Goal: Download file/media

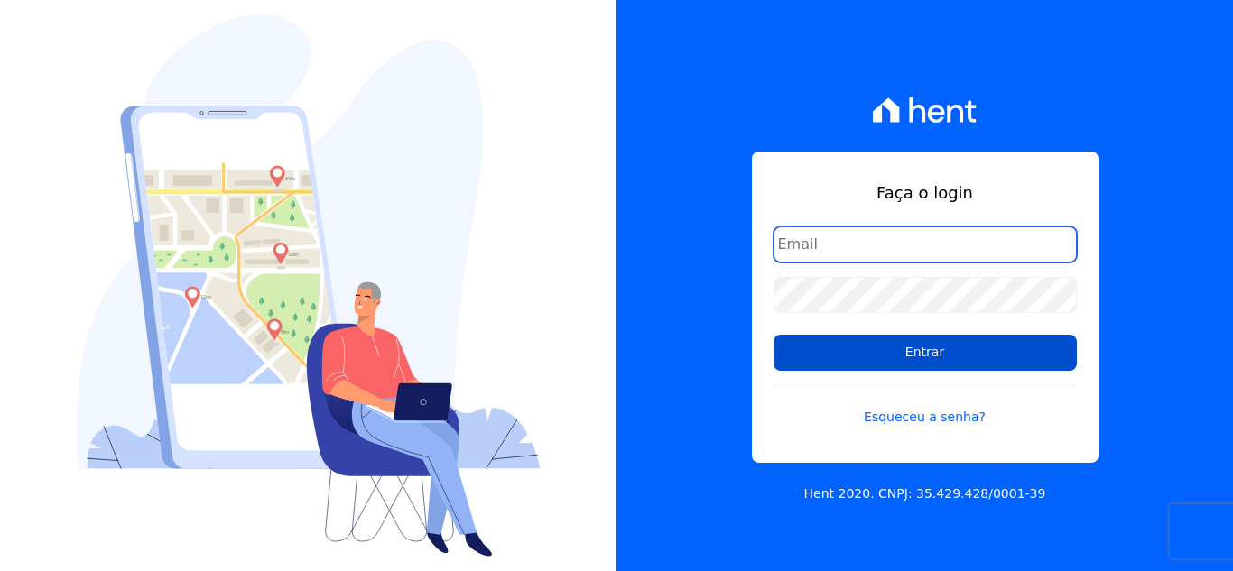
type input "[EMAIL_ADDRESS][DOMAIN_NAME]"
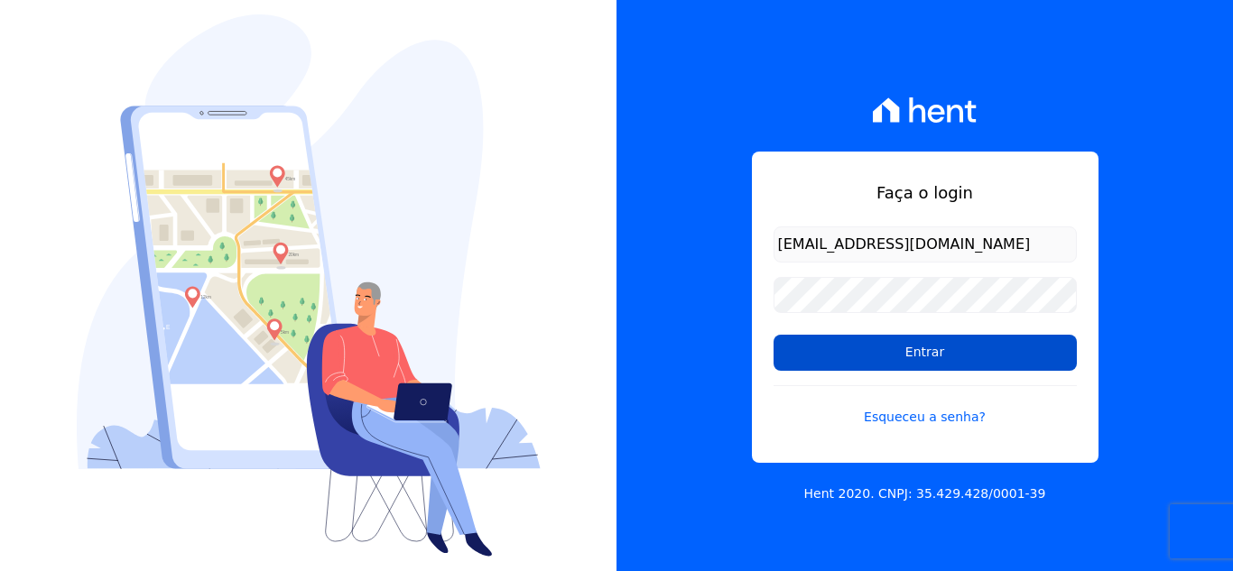
click at [950, 358] on input "Entrar" at bounding box center [925, 353] width 303 height 36
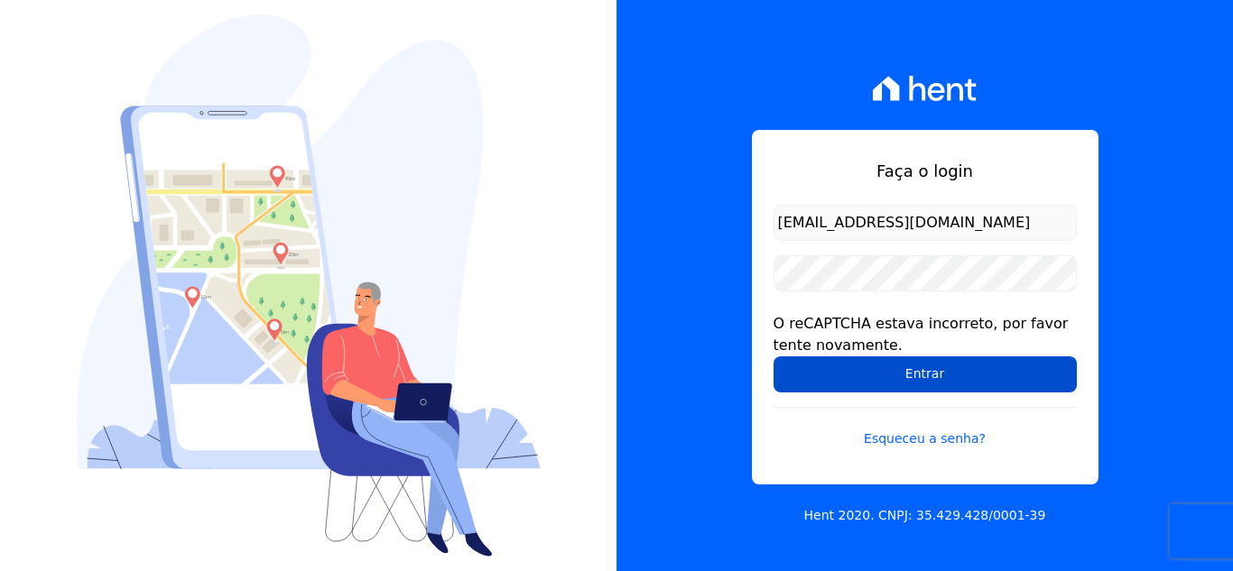
click at [788, 387] on input "Entrar" at bounding box center [925, 375] width 303 height 36
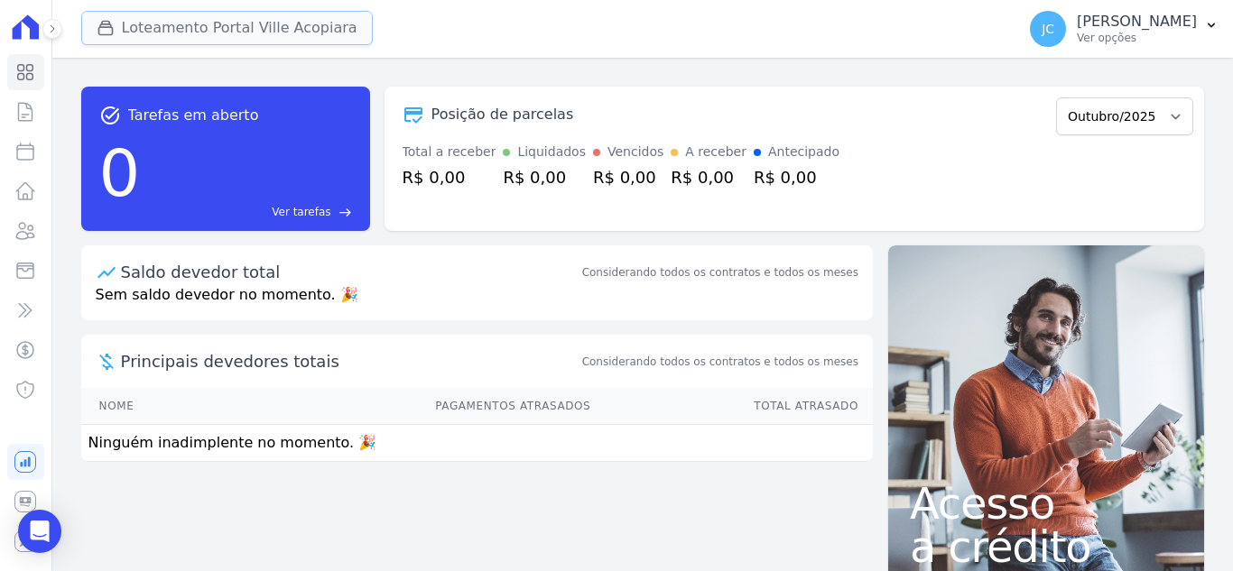
click at [279, 22] on button "Loteamento Portal Ville Acopiara" at bounding box center [227, 28] width 292 height 34
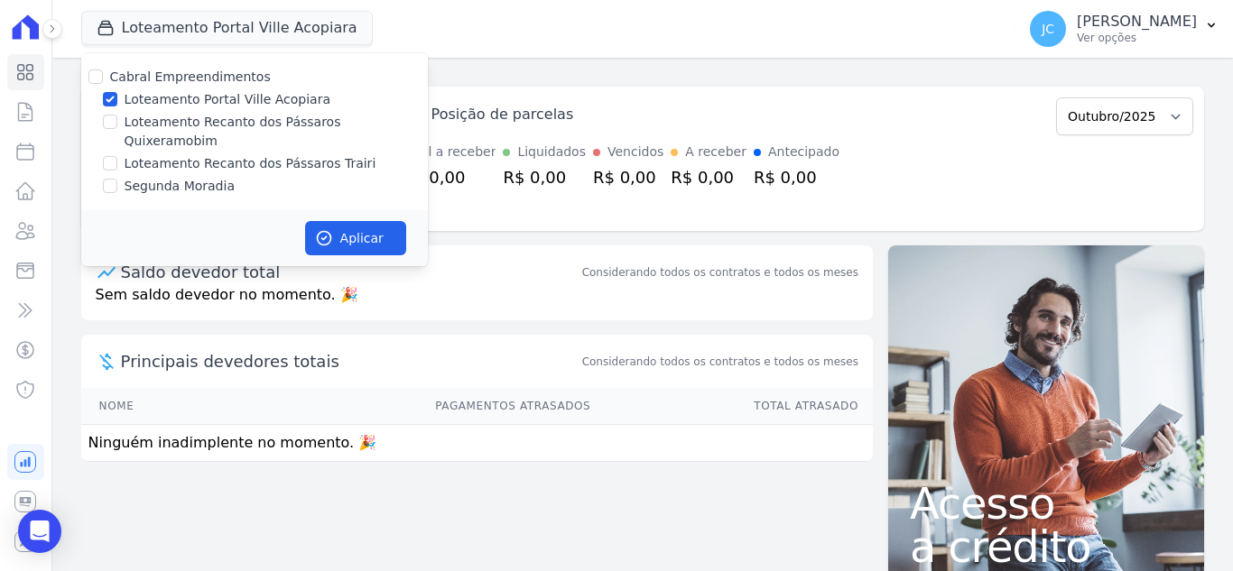
click at [190, 95] on label "Loteamento Portal Ville Acopiara" at bounding box center [228, 99] width 206 height 19
click at [117, 95] on input "Loteamento Portal Ville Acopiara" at bounding box center [110, 99] width 14 height 14
checkbox input "false"
click at [222, 125] on label "Loteamento Recanto dos Pássaros Quixeramobim" at bounding box center [276, 132] width 303 height 38
click at [117, 125] on input "Loteamento Recanto dos Pássaros Quixeramobim" at bounding box center [110, 122] width 14 height 14
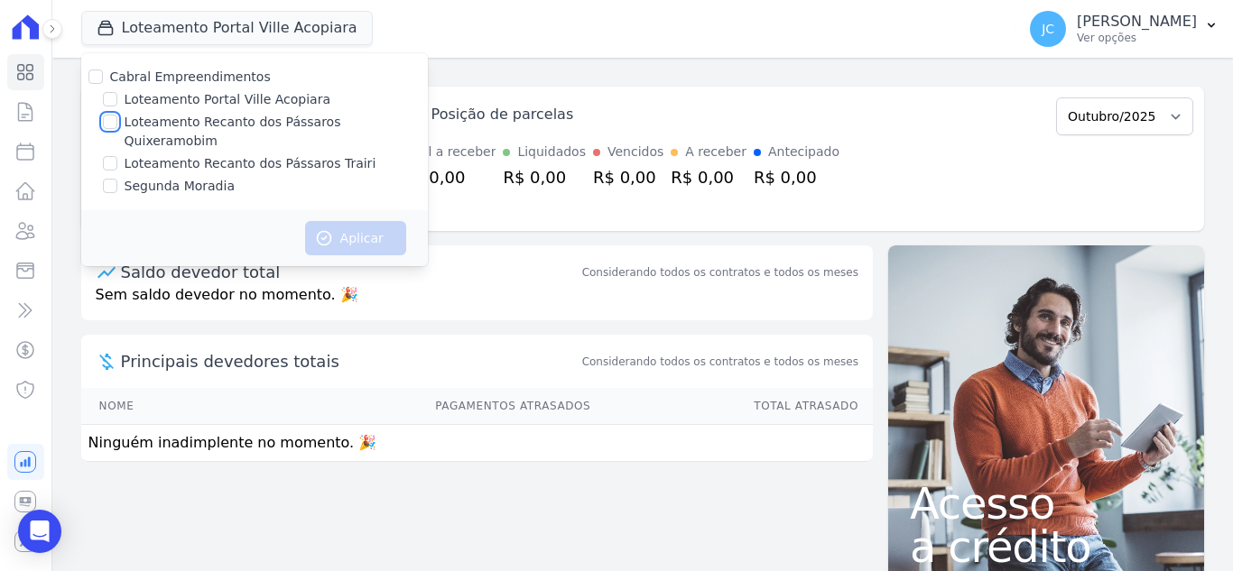
checkbox input "true"
click at [355, 210] on div "Aplicar" at bounding box center [254, 238] width 347 height 56
click at [346, 221] on button "Aplicar" at bounding box center [355, 238] width 101 height 34
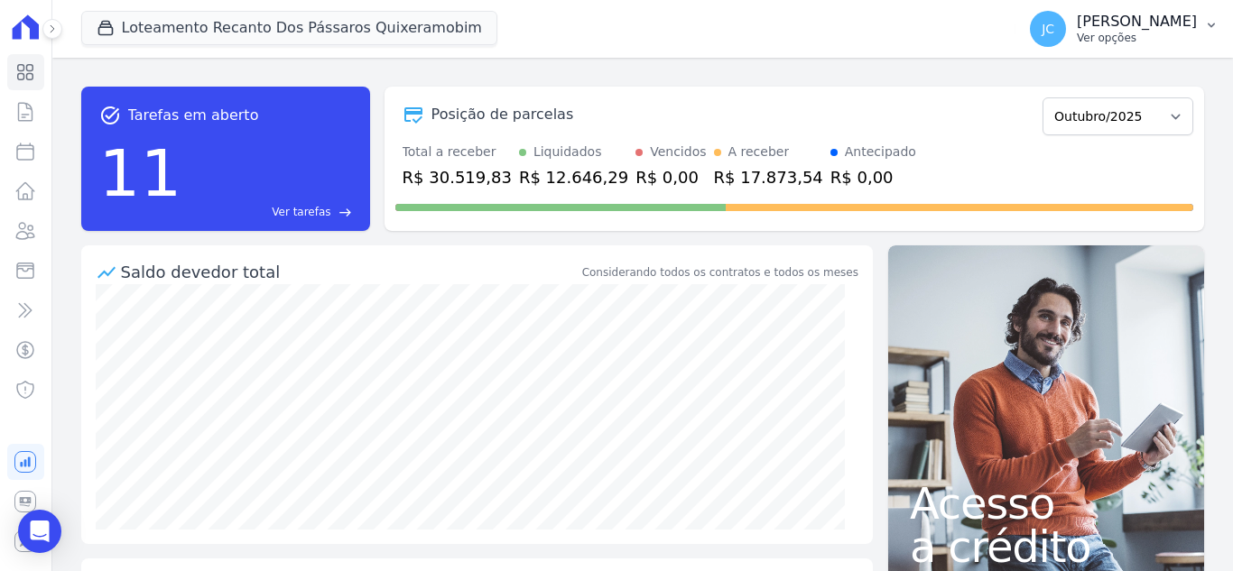
drag, startPoint x: 1082, startPoint y: 30, endPoint x: 1093, endPoint y: 35, distance: 12.1
click at [1084, 31] on div "JANAÍNA CABRAL Ver opções" at bounding box center [1137, 29] width 120 height 32
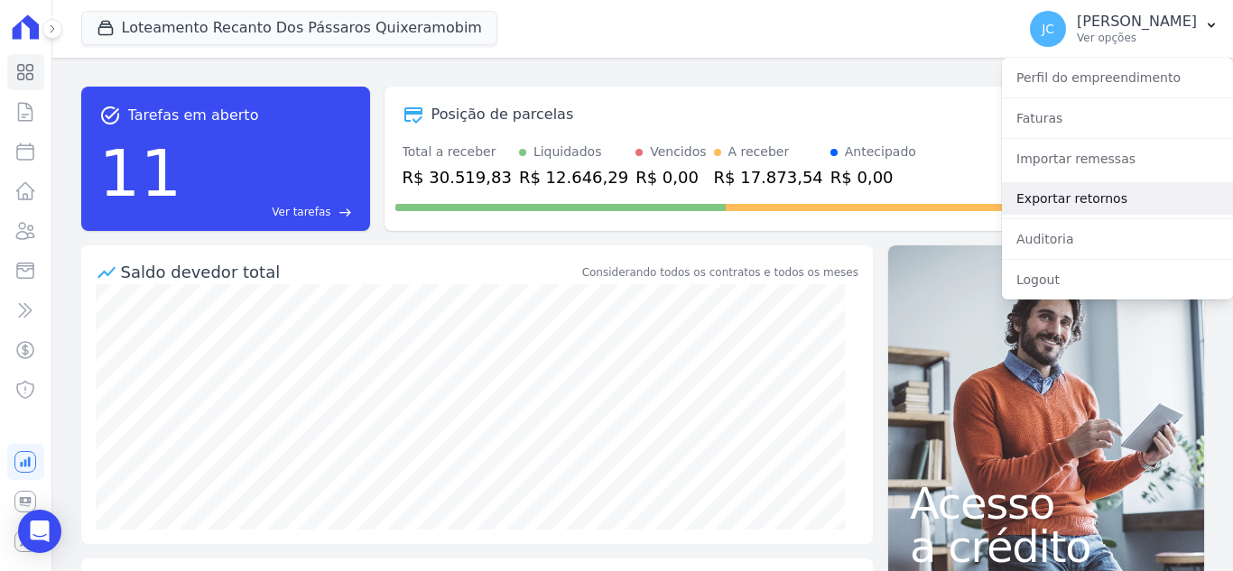
click at [1070, 201] on link "Exportar retornos" at bounding box center [1117, 198] width 231 height 32
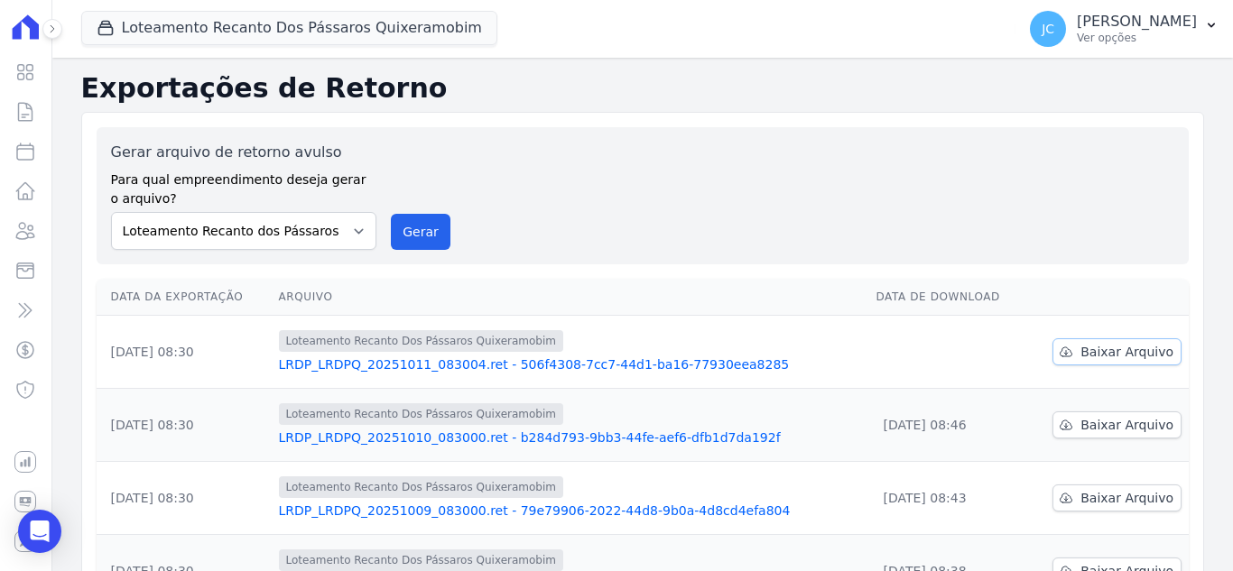
click at [1109, 350] on span "Baixar Arquivo" at bounding box center [1126, 352] width 93 height 18
click at [290, 24] on button "Loteamento Recanto Dos Pássaros Quixeramobim" at bounding box center [289, 28] width 416 height 34
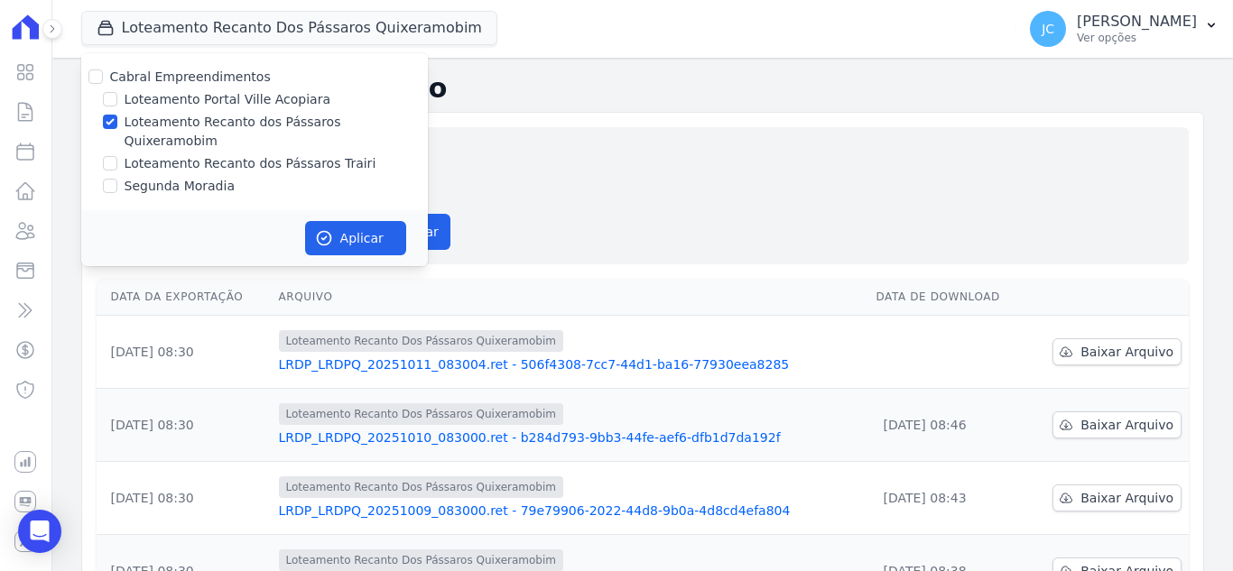
click at [181, 119] on label "Loteamento Recanto dos Pássaros Quixeramobim" at bounding box center [276, 132] width 303 height 38
click at [117, 119] on input "Loteamento Recanto dos Pássaros Quixeramobim" at bounding box center [110, 122] width 14 height 14
checkbox input "false"
click at [166, 154] on label "Loteamento Recanto dos Pássaros Trairi" at bounding box center [251, 163] width 252 height 19
click at [117, 156] on input "Loteamento Recanto dos Pássaros Trairi" at bounding box center [110, 163] width 14 height 14
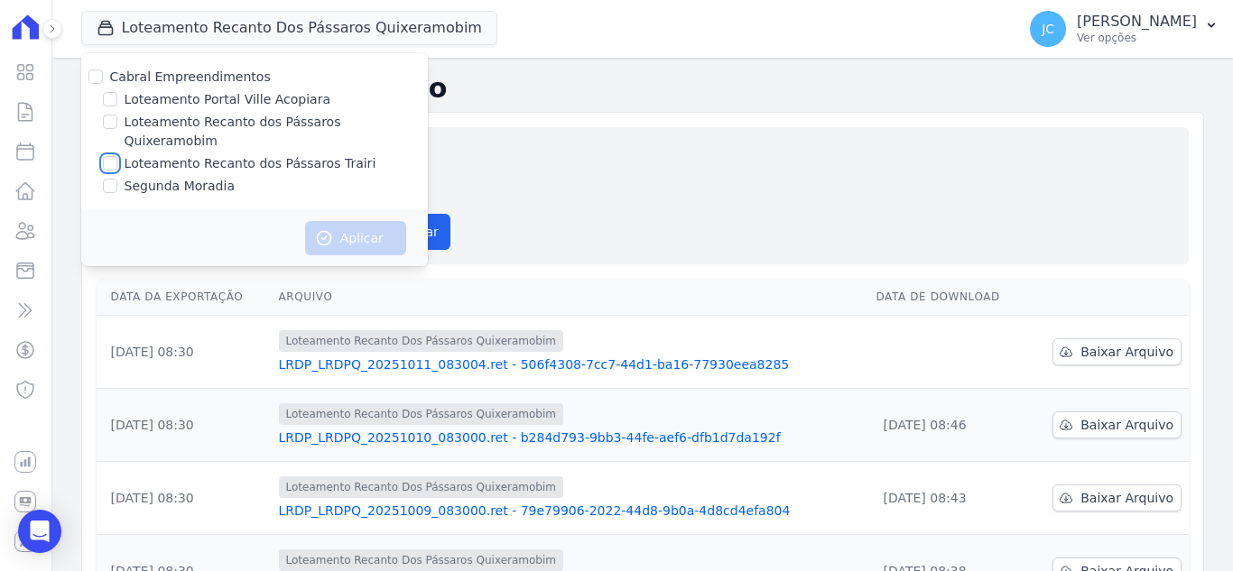
checkbox input "true"
click at [344, 221] on button "Aplicar" at bounding box center [355, 238] width 101 height 34
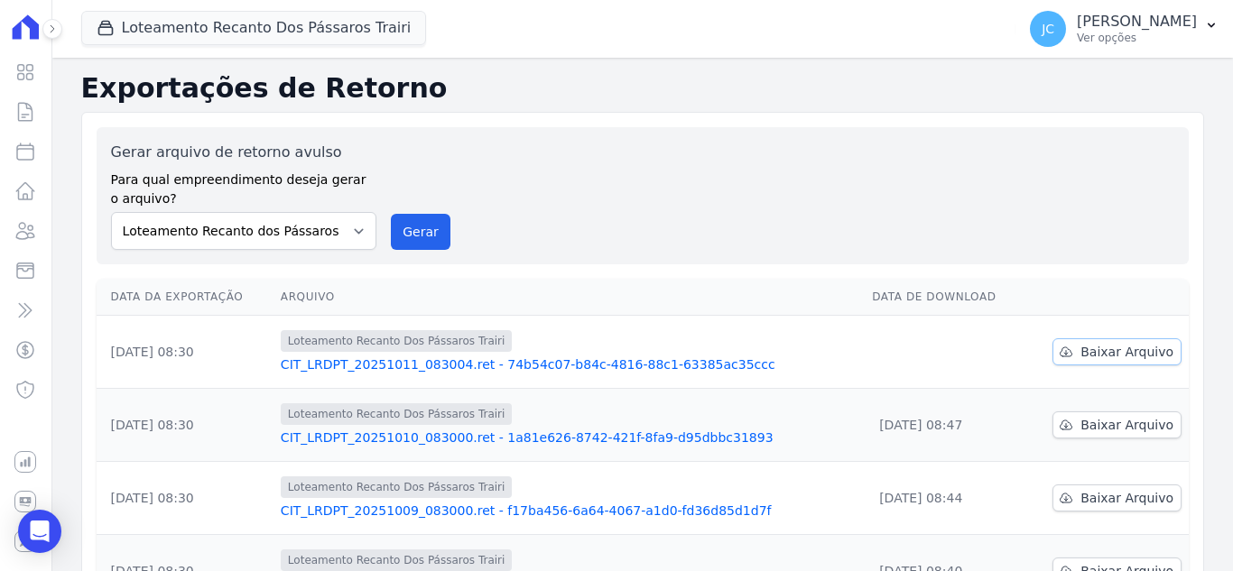
click at [1099, 360] on span "Baixar Arquivo" at bounding box center [1126, 352] width 93 height 18
